Goal: Information Seeking & Learning: Learn about a topic

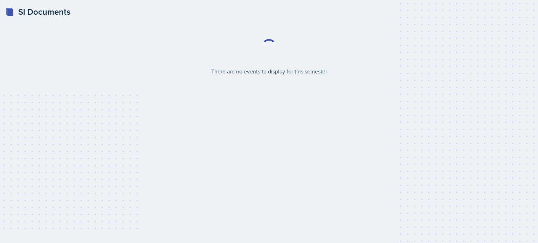
select select "2bed604d-1099-4043-b1bc-2365e8740244"
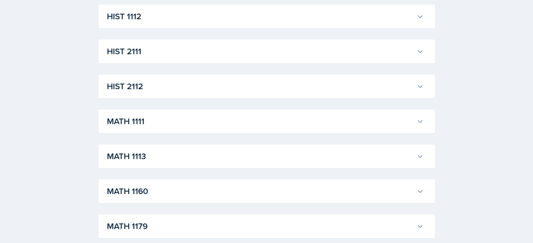
scroll to position [724, 0]
click at [259, 121] on h3 "MATH 2202" at bounding box center [260, 121] width 307 height 13
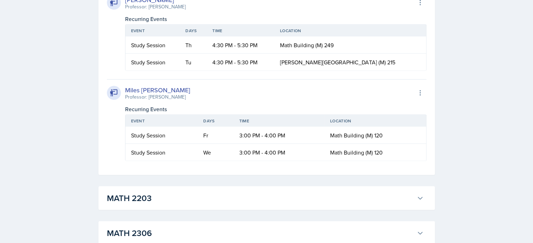
scroll to position [1350, 0]
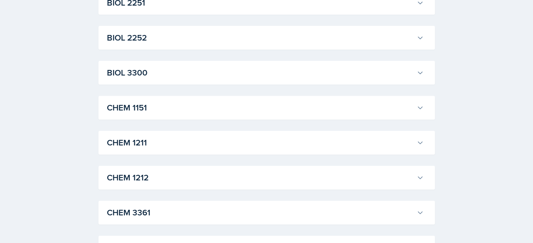
click at [256, 178] on h3 "CHEM 1212" at bounding box center [260, 178] width 307 height 13
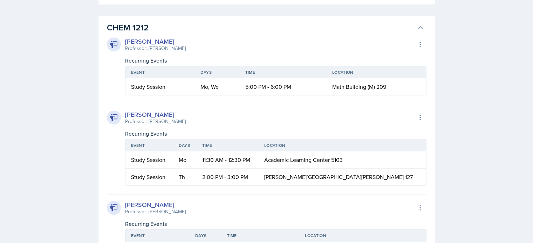
scroll to position [398, 0]
click at [277, 17] on div "CHEM 1212 [PERSON_NAME] Professor: [PERSON_NAME] Export to Google Calendar Recu…" at bounding box center [266, 153] width 336 height 275
click at [275, 32] on h3 "CHEM 1212" at bounding box center [260, 27] width 307 height 13
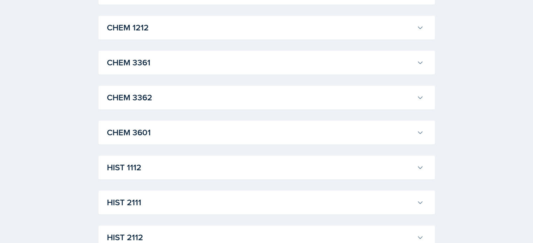
scroll to position [1529, 0]
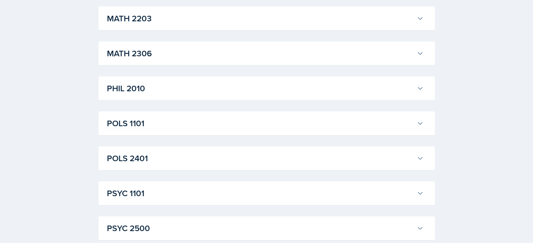
click at [325, 112] on div "POLS 1101 [PERSON_NAME] Professor: [PERSON_NAME] Export to Google Calendar Recu…" at bounding box center [266, 124] width 336 height 24
click at [319, 123] on h3 "POLS 1101" at bounding box center [260, 123] width 307 height 13
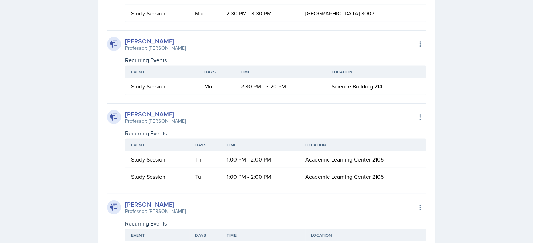
scroll to position [2060, 0]
